Goal: Check status: Check status

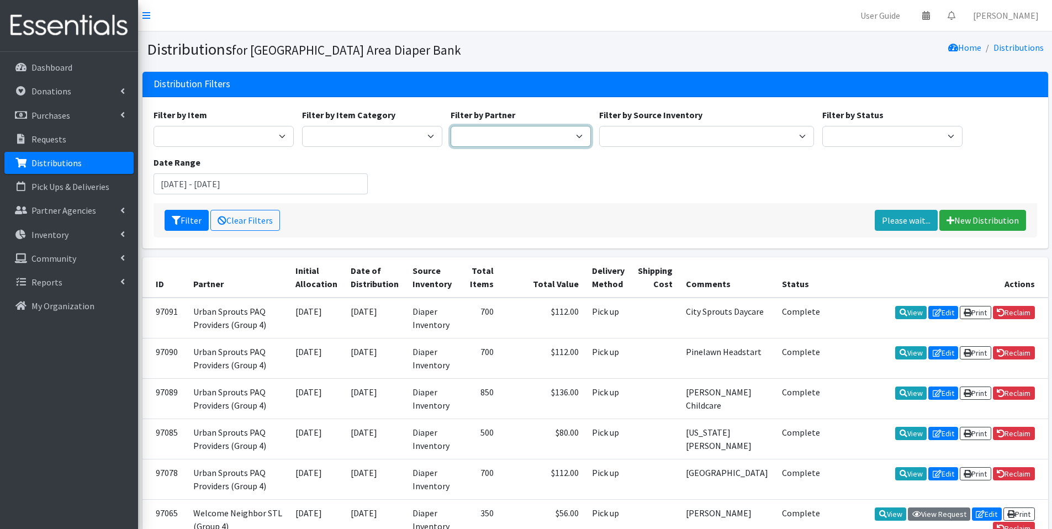
click at [531, 141] on select "Affinia Healthcare (Group 2) [PERSON_NAME] (Group 1) Assistance League of St. L…" at bounding box center [520, 136] width 140 height 21
select select "118"
click at [450, 126] on select "Affinia Healthcare (Group 2) Annie Malone (Group 1) Assistance League of St. Lo…" at bounding box center [520, 136] width 140 height 21
click at [186, 219] on button "Filter" at bounding box center [186, 220] width 44 height 21
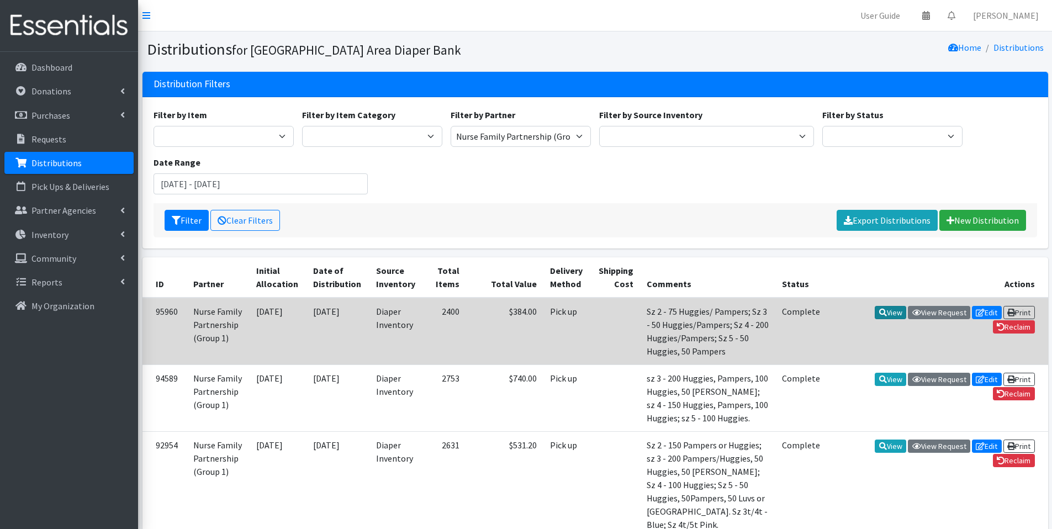
click at [879, 315] on icon at bounding box center [883, 313] width 8 height 8
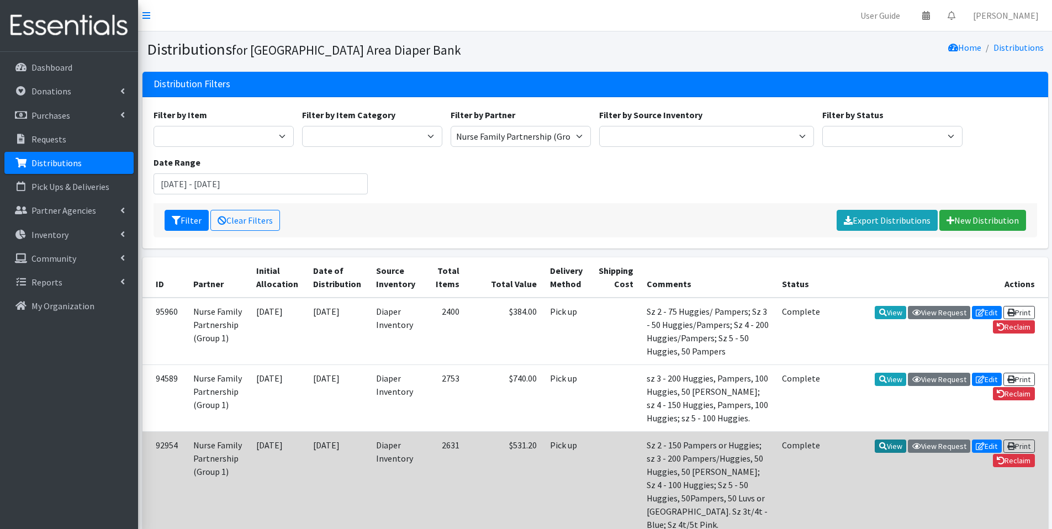
click at [890, 445] on link "View" at bounding box center [889, 445] width 31 height 13
